Goal: Transaction & Acquisition: Purchase product/service

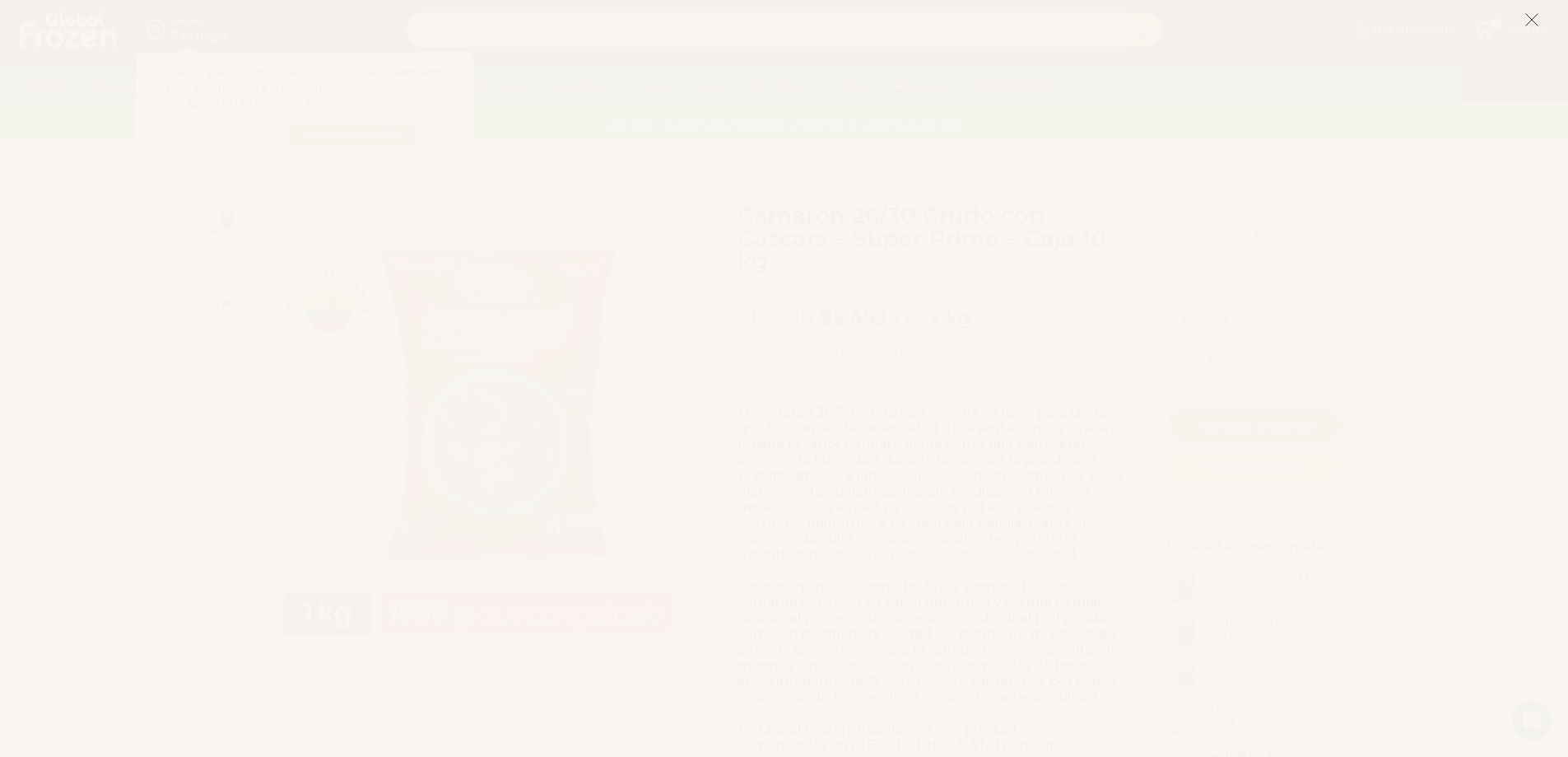
click at [1532, 17] on icon at bounding box center [1532, 19] width 15 height 15
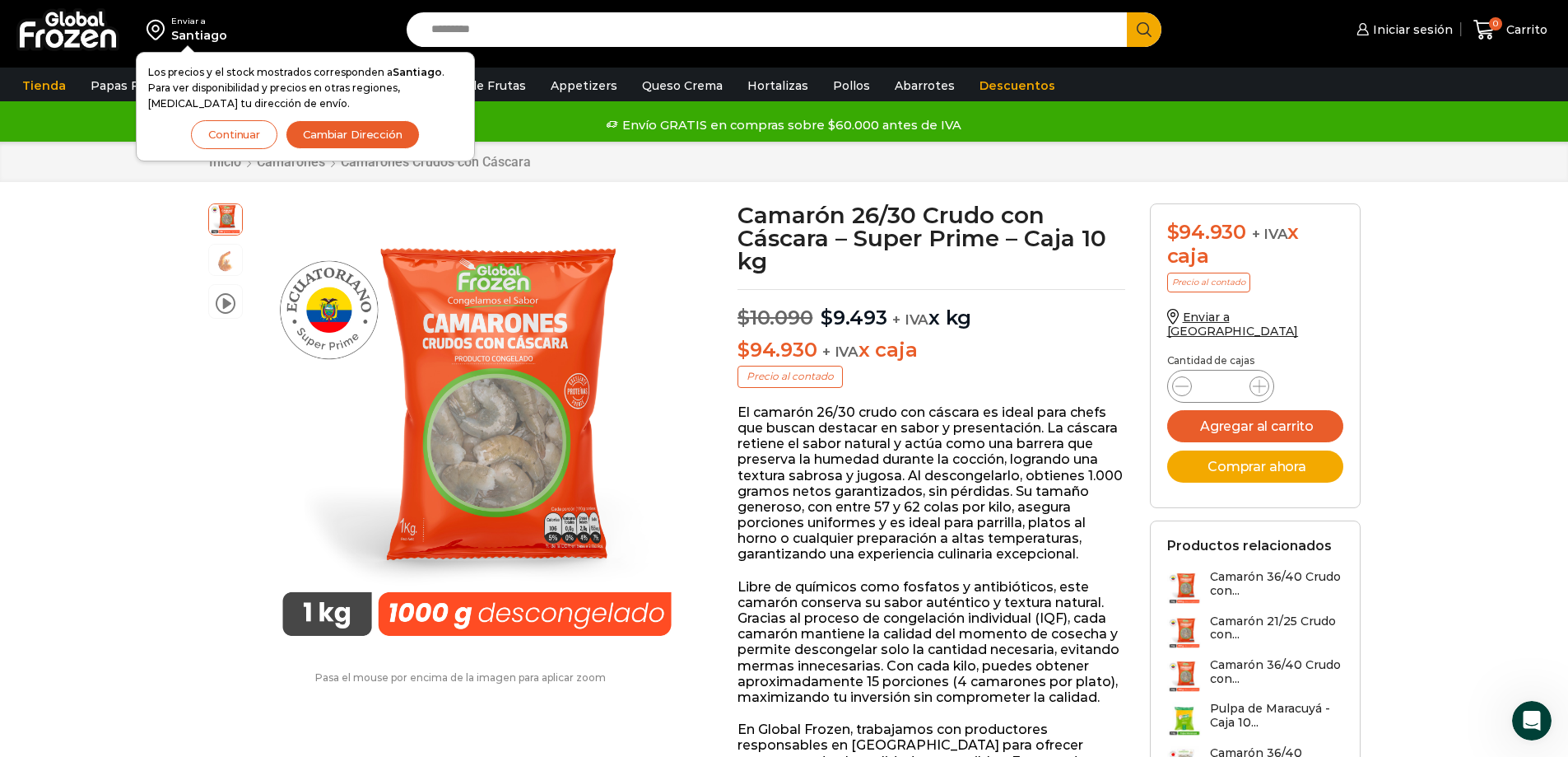
click at [254, 134] on button "Continuar" at bounding box center [233, 134] width 86 height 29
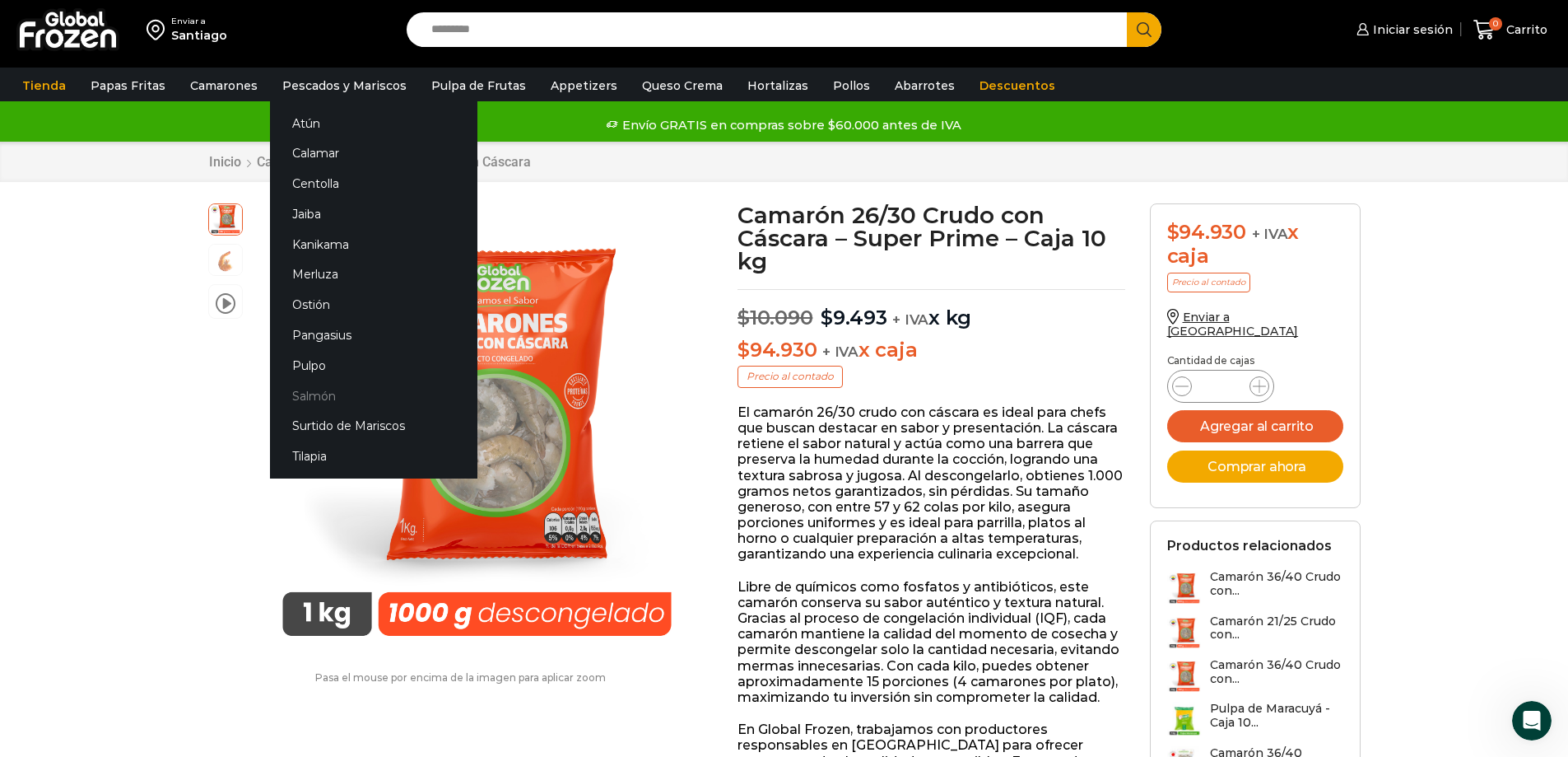
click at [309, 397] on link "Salmón" at bounding box center [374, 396] width 207 height 31
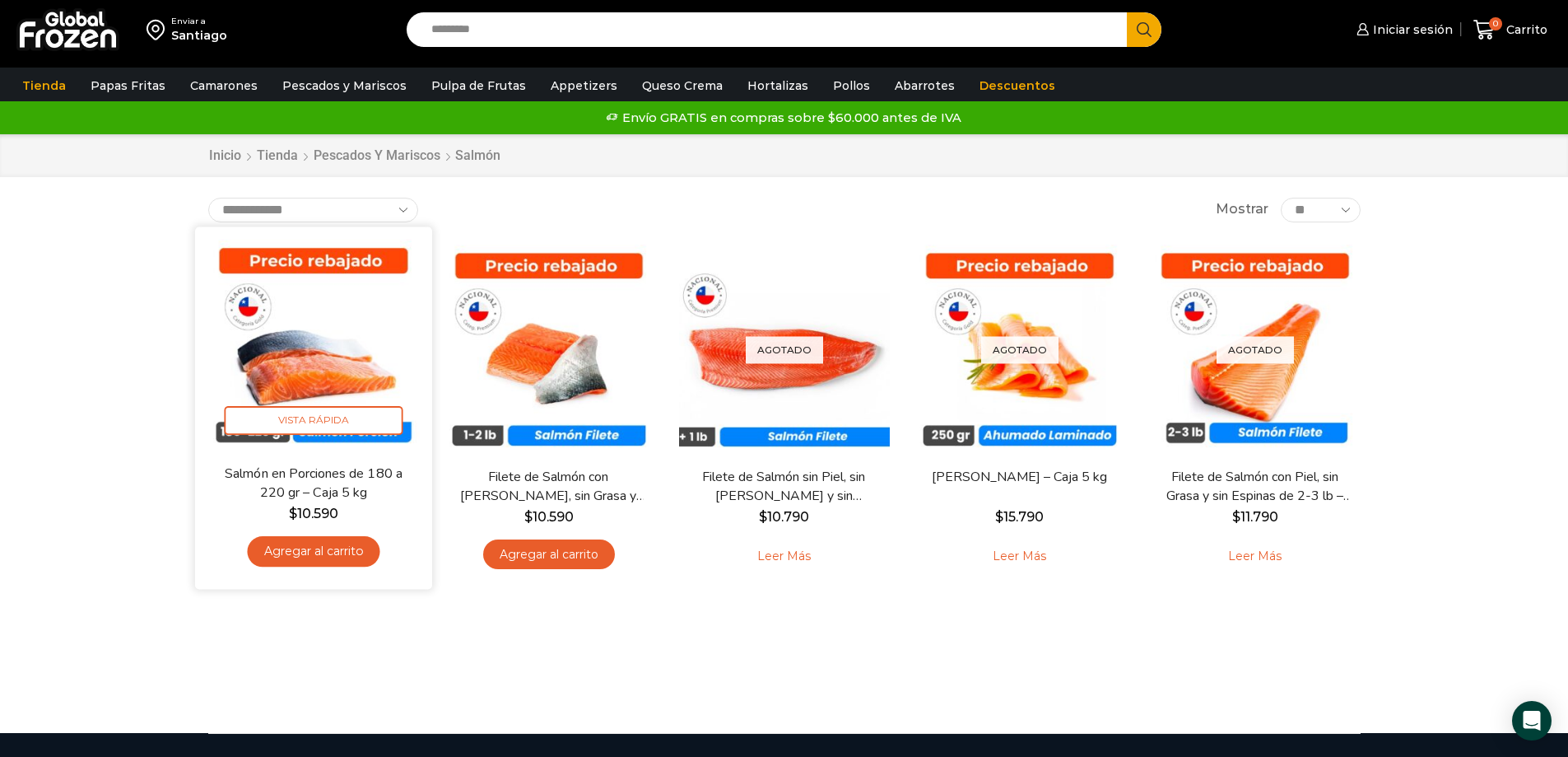
click at [291, 551] on link "Agregar al carrito" at bounding box center [313, 551] width 132 height 31
